Goal: Transaction & Acquisition: Book appointment/travel/reservation

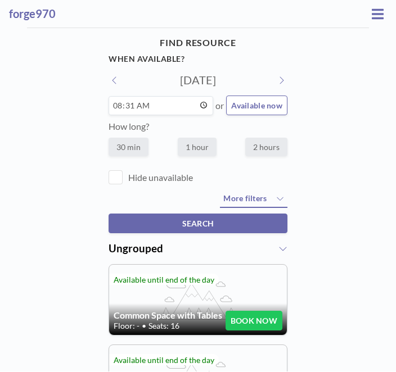
scroll to position [332, 0]
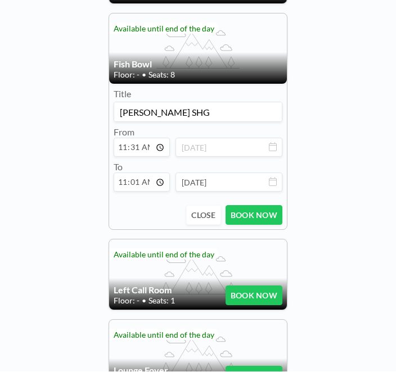
type input "11:00"
click at [153, 192] on input "11:01" at bounding box center [142, 182] width 56 height 19
type input "12:00"
click at [253, 225] on button "BOOK NOW" at bounding box center [254, 216] width 57 height 20
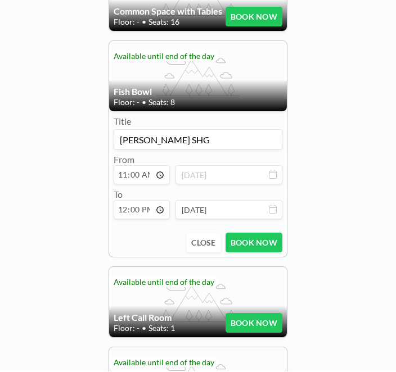
scroll to position [312, 0]
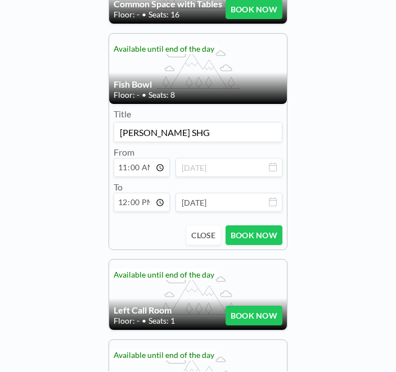
click at [354, 205] on div "FIND RESOURCE When available? Wed, Aug 20, 2025 08:31 or Available now How long…" at bounding box center [198, 192] width 396 height 950
click at [40, 96] on div "FIND RESOURCE When available? Wed, Aug 20, 2025 08:31 or Available now How long…" at bounding box center [198, 192] width 396 height 950
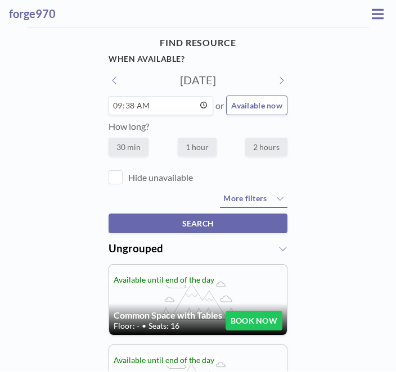
click at [163, 107] on input "09:38" at bounding box center [161, 106] width 105 height 19
type input "11:00"
click at [260, 151] on label "2 hours" at bounding box center [266, 147] width 42 height 19
radio input "true"
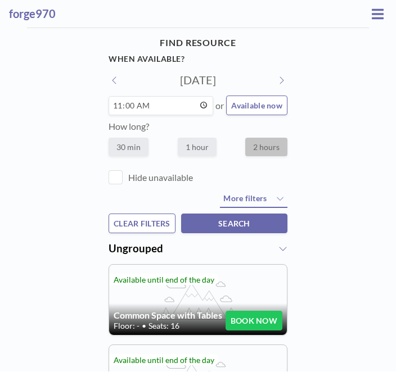
click at [192, 150] on label "1 hour" at bounding box center [197, 147] width 39 height 19
radio input "true"
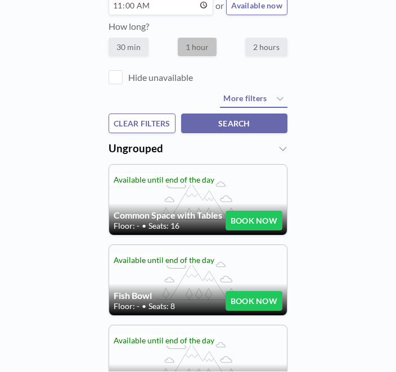
scroll to position [102, 0]
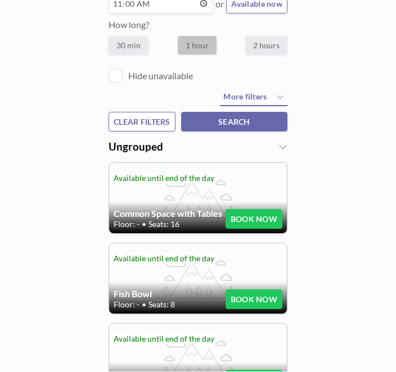
click at [255, 303] on button "BOOK NOW" at bounding box center [254, 300] width 57 height 20
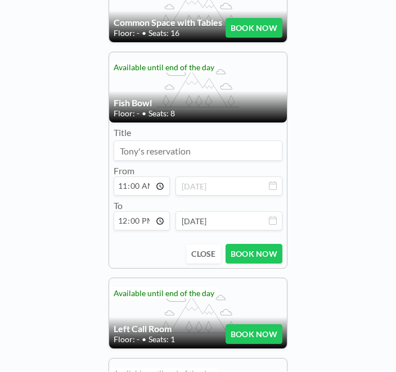
scroll to position [294, 0]
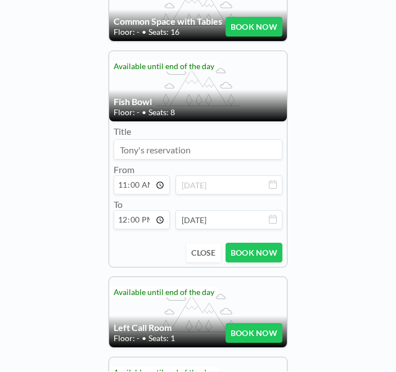
click at [183, 156] on input at bounding box center [198, 150] width 168 height 19
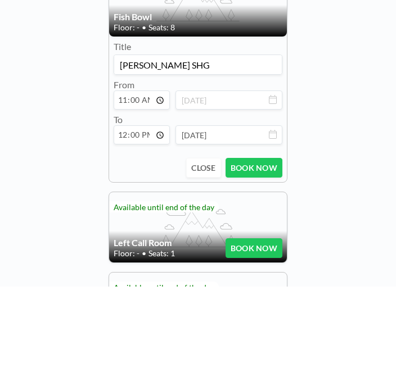
type input "Becky SHG"
click at [330, 62] on div "FIND RESOURCE When available? Thu, Aug 21, 2025 11:00 or Available now How long…" at bounding box center [198, 209] width 396 height 950
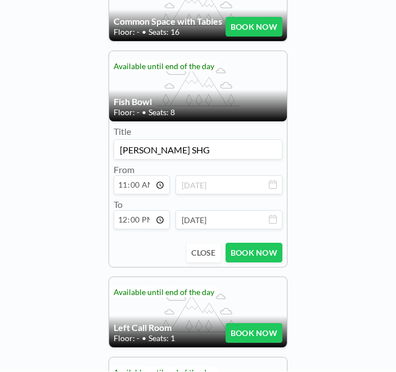
click at [259, 258] on button "BOOK NOW" at bounding box center [254, 254] width 57 height 20
click at [251, 255] on button "BOOK NOW" at bounding box center [254, 254] width 57 height 20
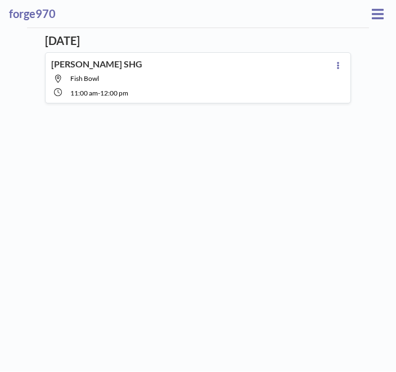
click at [368, 17] on button at bounding box center [377, 14] width 19 height 17
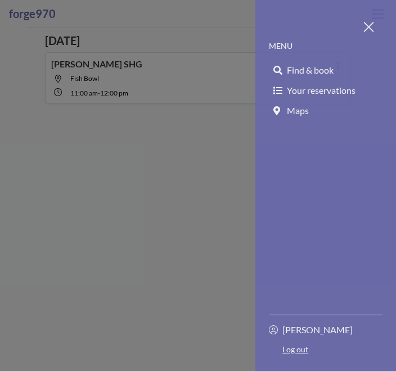
click at [328, 65] on span "Find & book" at bounding box center [310, 70] width 47 height 11
